Goal: Find specific page/section: Find specific page/section

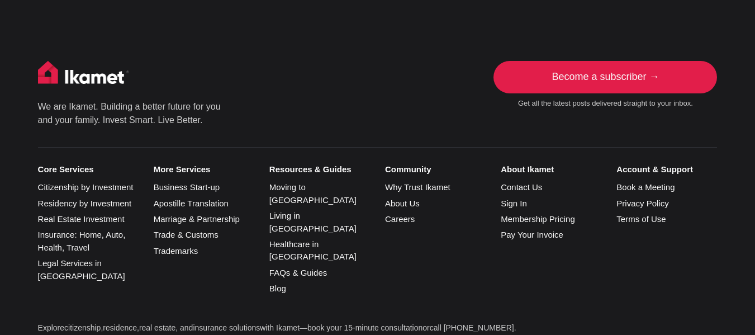
scroll to position [2535, 0]
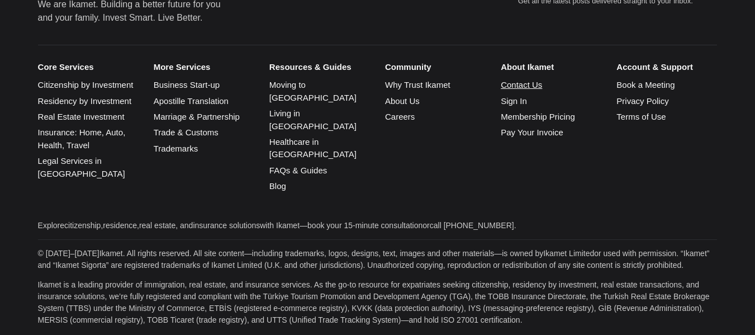
click at [520, 80] on link "Contact Us" at bounding box center [521, 85] width 41 height 10
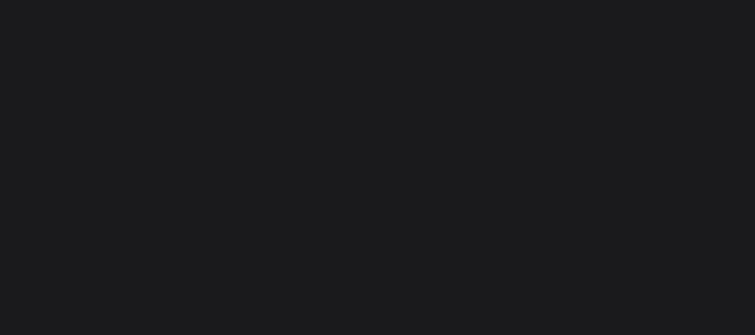
scroll to position [431, 0]
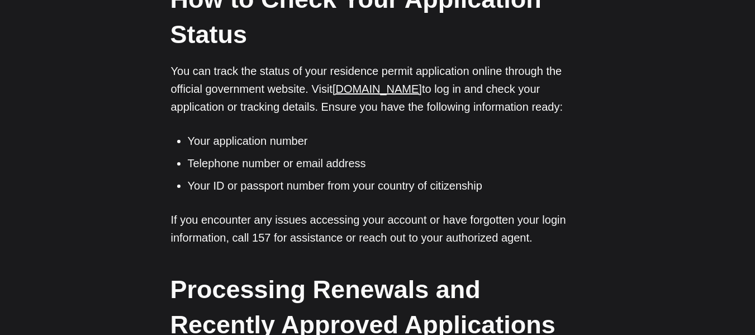
scroll to position [894, 0]
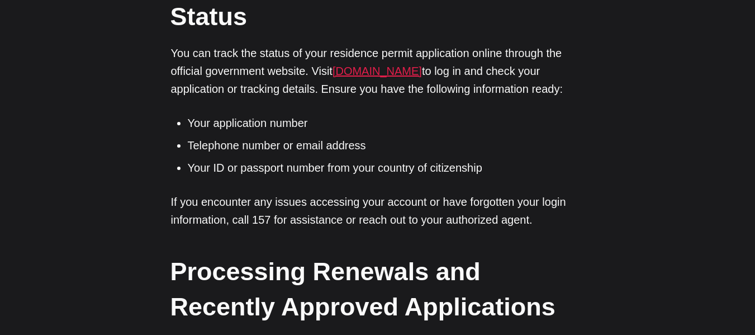
click at [382, 74] on link "[DOMAIN_NAME]" at bounding box center [377, 71] width 89 height 12
